Goal: Find specific page/section: Find specific page/section

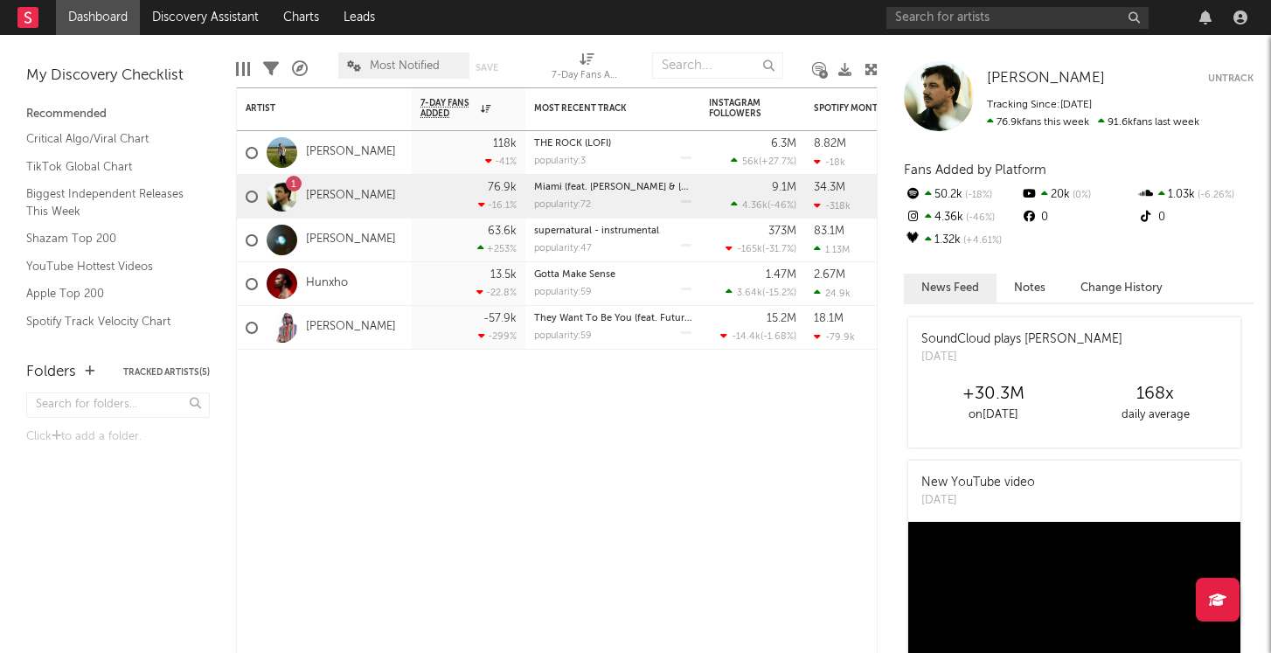
click at [27, 24] on rect at bounding box center [27, 17] width 21 height 21
click at [233, 20] on link "Discovery Assistant" at bounding box center [205, 17] width 131 height 35
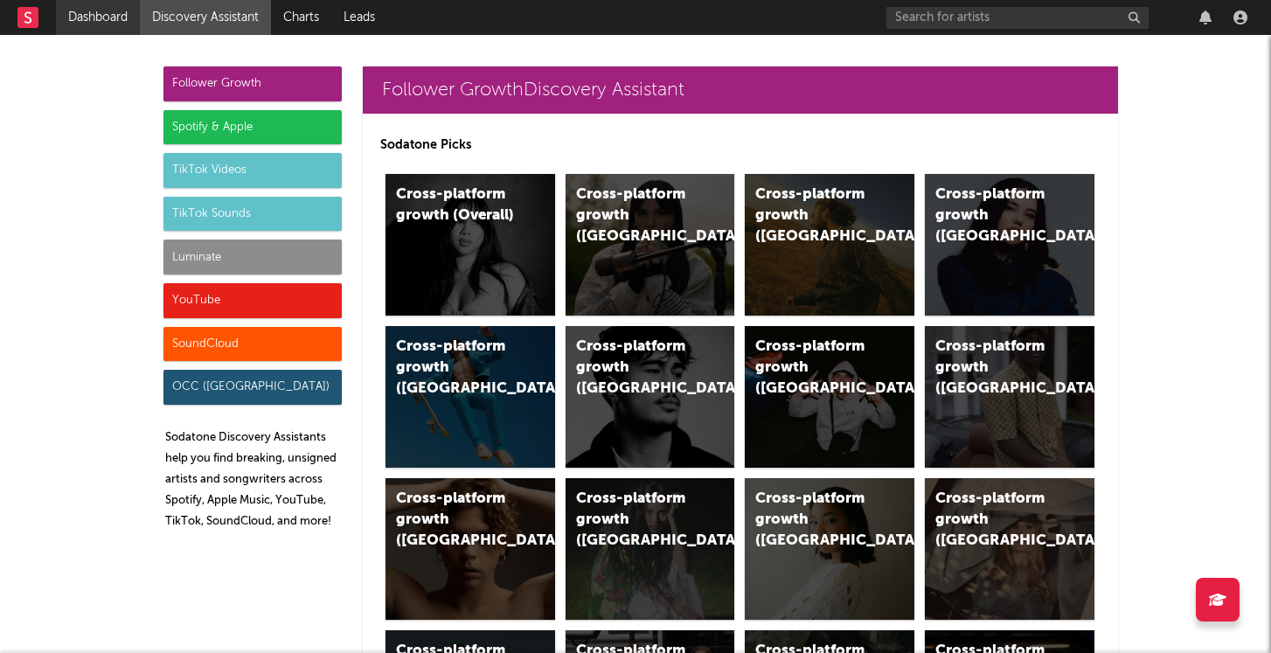
click at [96, 10] on link "Dashboard" at bounding box center [98, 17] width 84 height 35
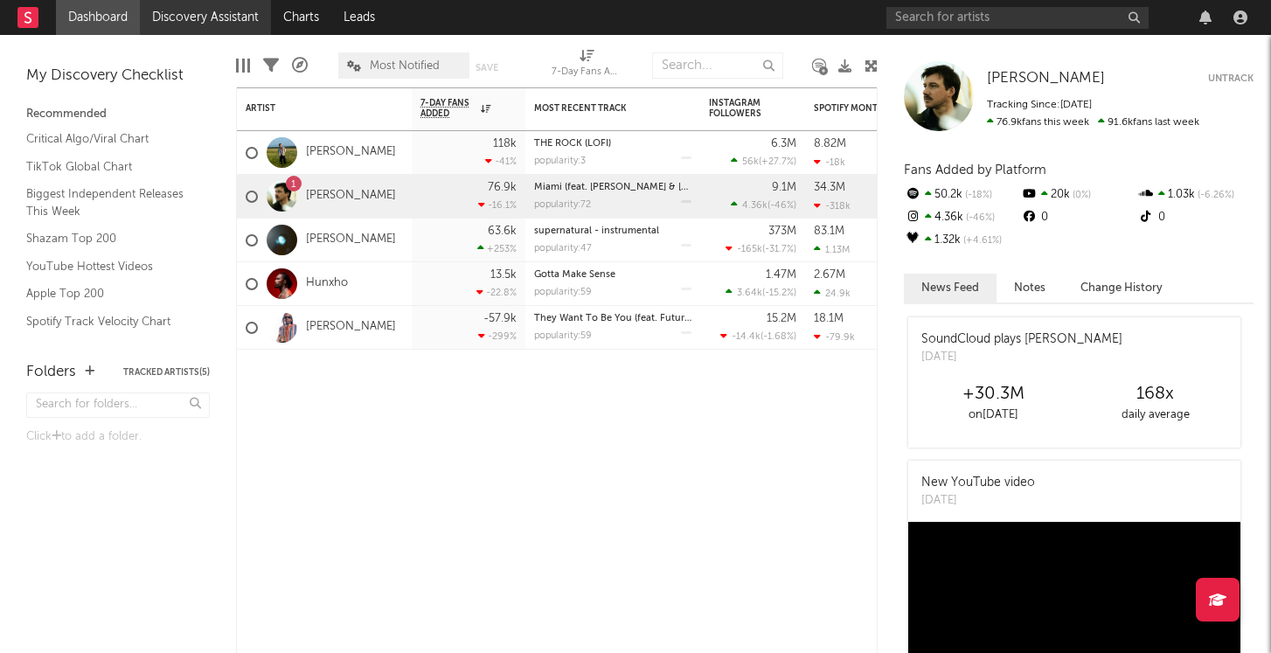
click at [143, 2] on link "Discovery Assistant" at bounding box center [205, 17] width 131 height 35
